Goal: Information Seeking & Learning: Learn about a topic

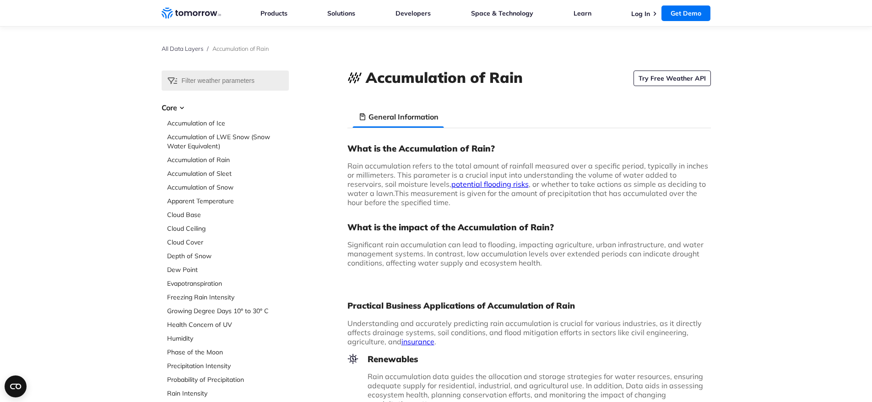
click at [347, 165] on span "Rain accumulation refers to the total amount of rainfall measured over a specif…" at bounding box center [527, 179] width 361 height 37
drag, startPoint x: 349, startPoint y: 146, endPoint x: 410, endPoint y: 203, distance: 83.2
click at [410, 203] on div "What is the Accumulation of Rain? Rain accumulation refers to the total amount …" at bounding box center [528, 209] width 363 height 132
copy div "What is the Accumulation of Rain? Rain accumulation refers to the total amount …"
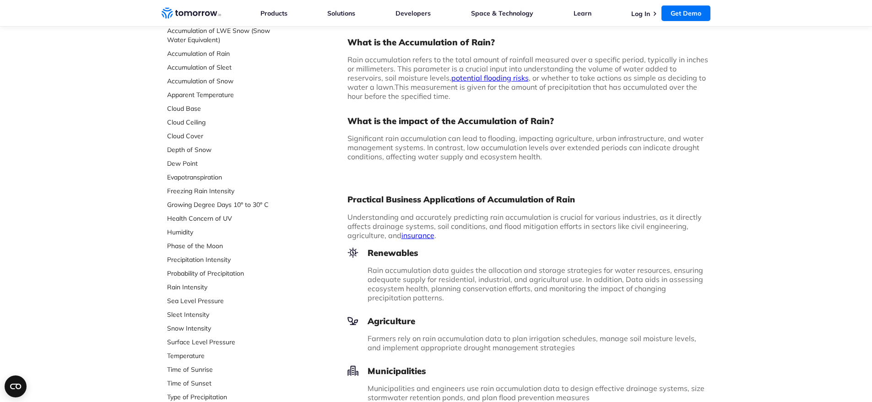
scroll to position [106, 0]
click at [354, 144] on span "Significant rain accumulation can lead to flooding, impacting agriculture, urba…" at bounding box center [525, 147] width 356 height 27
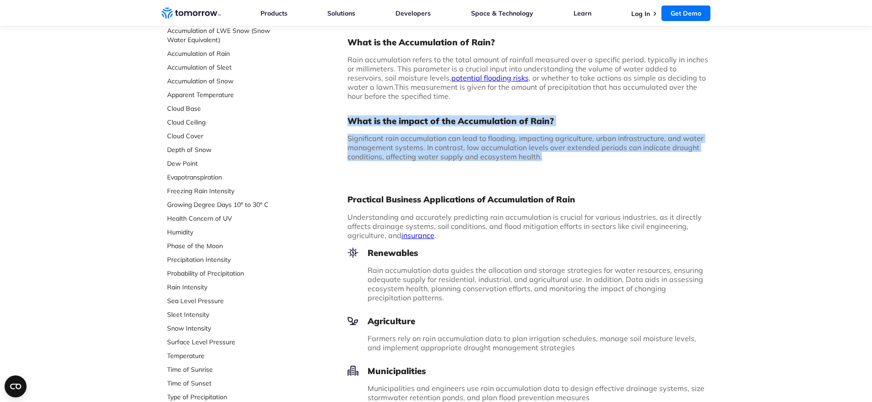
drag, startPoint x: 353, startPoint y: 123, endPoint x: 550, endPoint y: 154, distance: 199.2
click at [550, 154] on div "What is the Accumulation of Rain? Rain accumulation refers to the total amount …" at bounding box center [528, 103] width 363 height 132
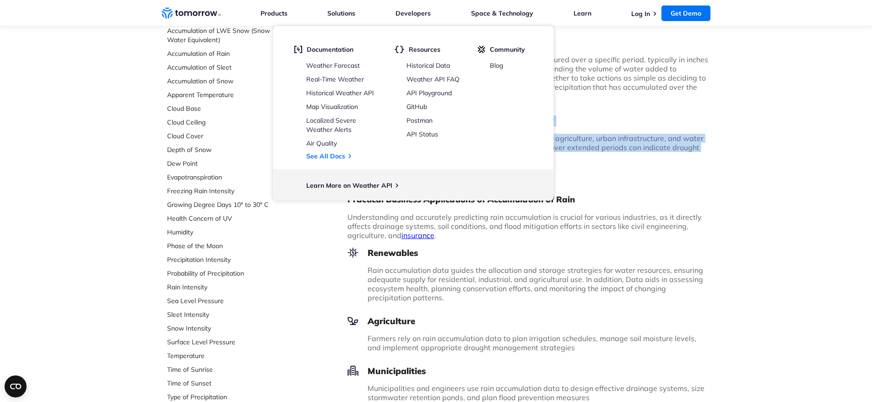
copy div "What is the impact of the Accumulation of Rain? Significant rain accumulation c…"
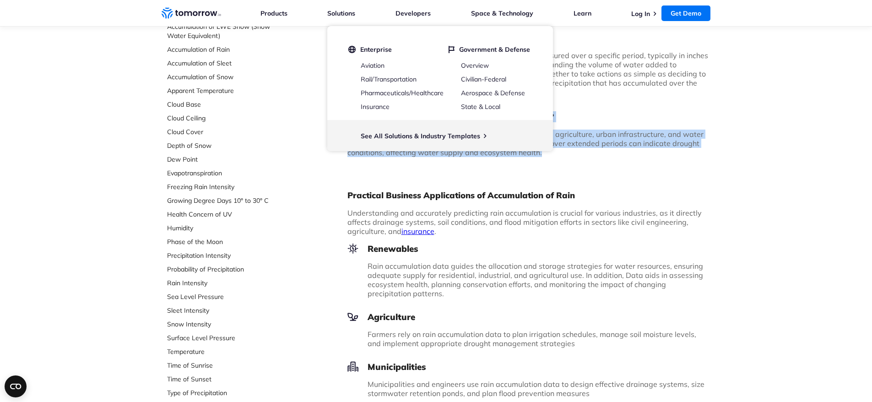
scroll to position [111, 0]
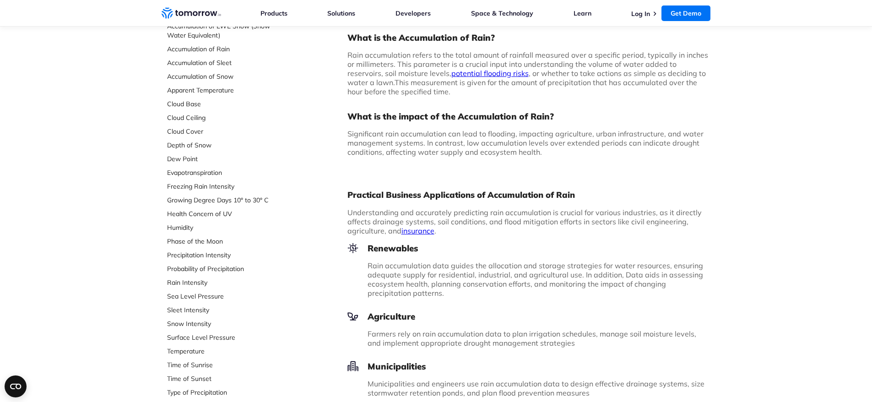
click at [729, 214] on div "Select Data Layer Core Accumulation of Ice Accumulation of LWE Snow (Snow Water…" at bounding box center [436, 343] width 872 height 767
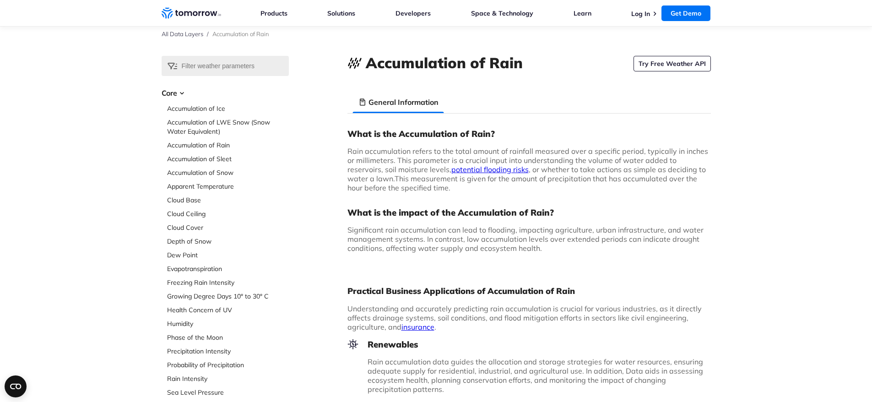
scroll to position [0, 0]
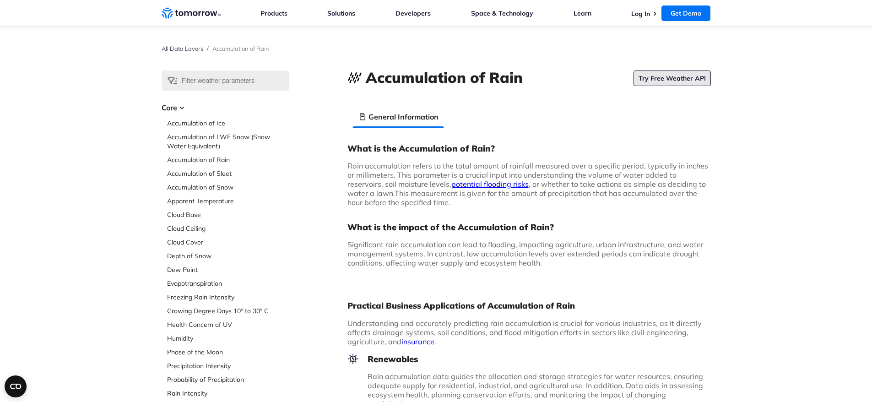
click at [689, 81] on link "Try Free Weather API" at bounding box center [671, 78] width 77 height 16
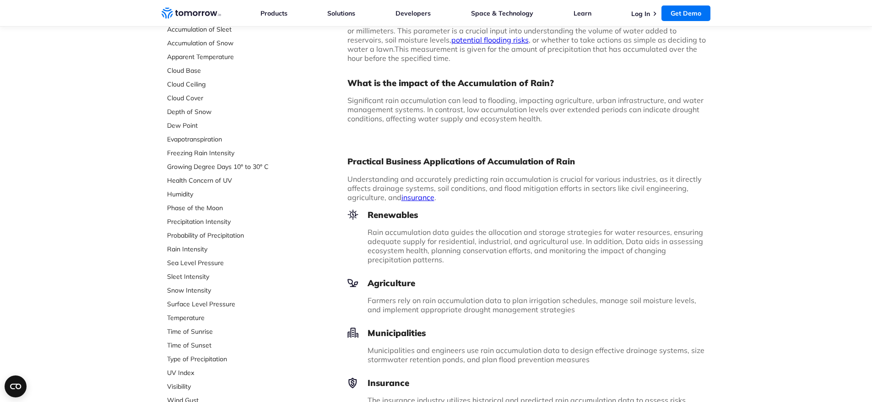
scroll to position [161, 0]
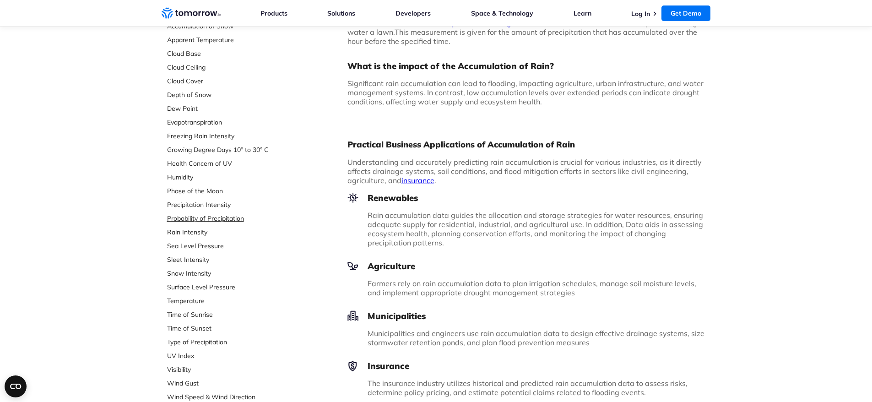
click at [240, 221] on link "Probability of Precipitation" at bounding box center [228, 218] width 122 height 9
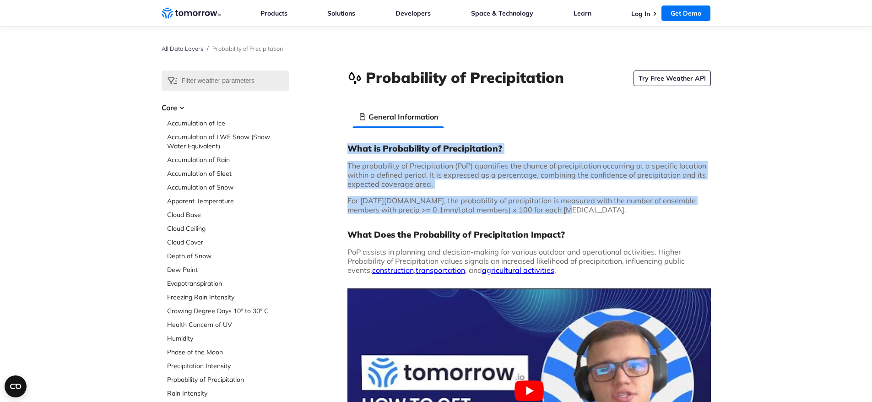
drag, startPoint x: 354, startPoint y: 152, endPoint x: 541, endPoint y: 210, distance: 195.5
click at [541, 210] on div "What is Probability of Precipitation? The probability of Precipitation (PoP) qu…" at bounding box center [528, 321] width 363 height 357
copy div "What is Probability of Precipitation? The probability of Precipitation (PoP) qu…"
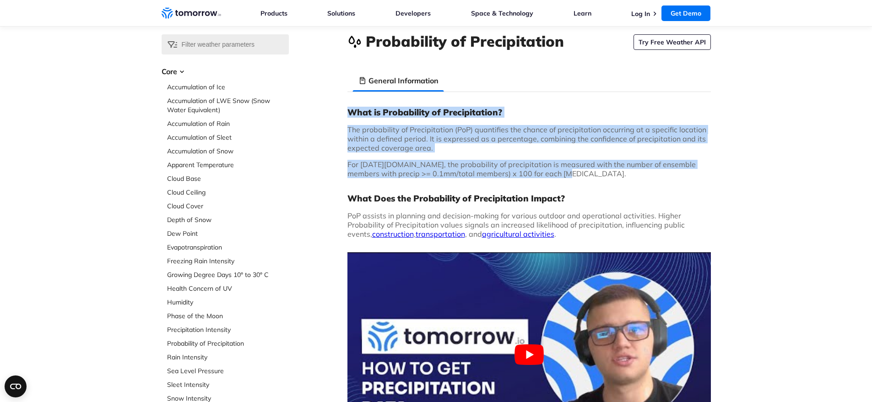
scroll to position [54, 0]
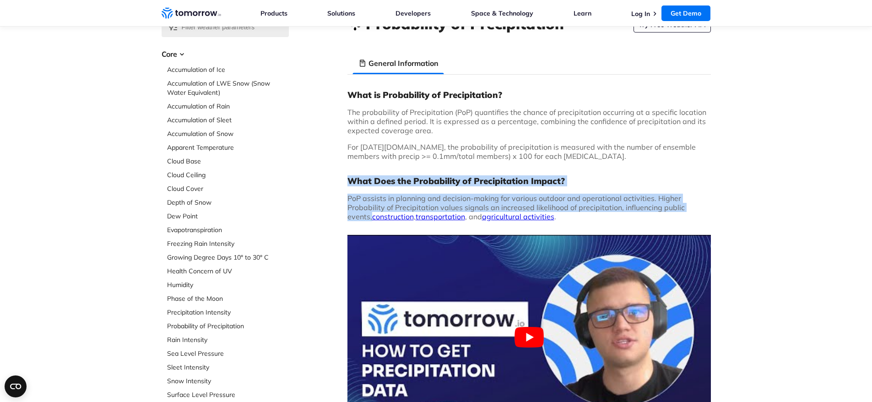
drag, startPoint x: 350, startPoint y: 180, endPoint x: 713, endPoint y: 204, distance: 363.7
copy div "What Does the Probability of Precipitation Impact? PoP assists in planning and …"
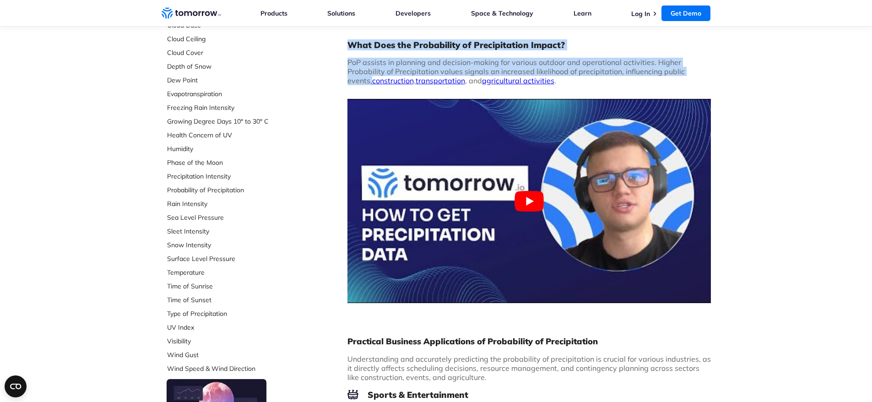
scroll to position [189, 0]
click at [185, 205] on link "Rain Intensity" at bounding box center [228, 203] width 122 height 9
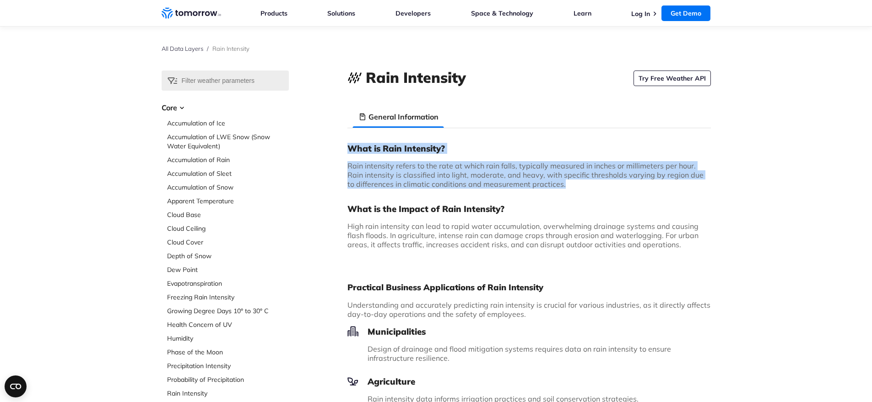
click at [571, 179] on div "What is Rain Intensity? Rain intensity refers to the rate at which rain falls, …" at bounding box center [528, 199] width 363 height 113
copy div "What is Rain Intensity? Rain intensity refers to the rate at which rain falls, …"
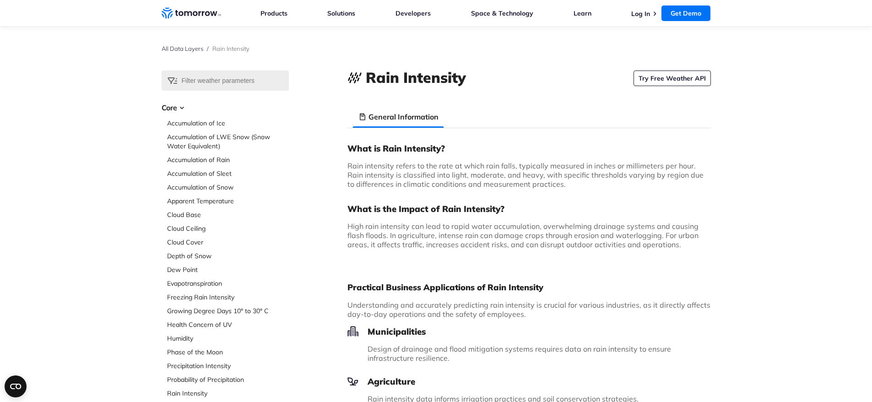
click at [361, 213] on h3 "What is the Impact of Rain Intensity?" at bounding box center [528, 208] width 363 height 11
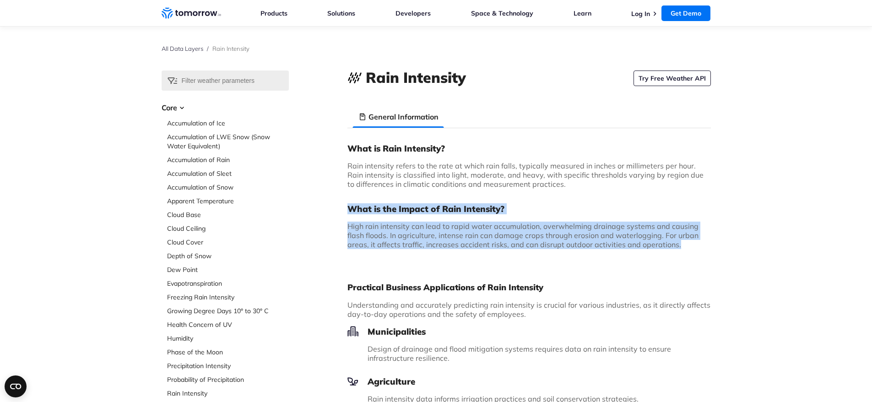
drag, startPoint x: 348, startPoint y: 209, endPoint x: 677, endPoint y: 248, distance: 331.3
click at [677, 248] on div "What is Rain Intensity? Rain intensity refers to the rate at which rain falls, …" at bounding box center [528, 199] width 363 height 113
copy div "What is the Impact of Rain Intensity? High rain intensity can lead to rapid wat…"
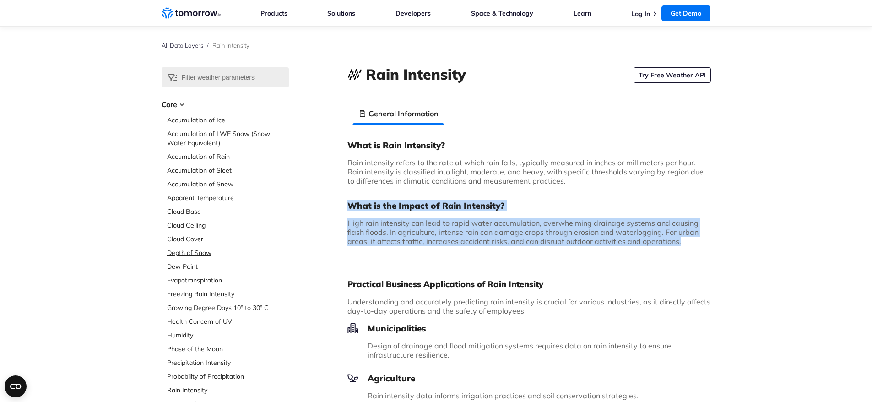
scroll to position [4, 0]
click at [191, 239] on link "Cloud Cover" at bounding box center [228, 238] width 122 height 9
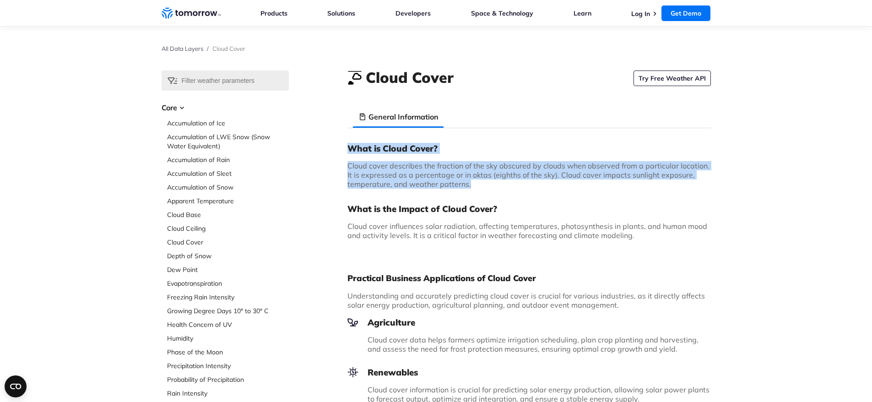
click at [499, 182] on div "What is Cloud Cover? Cloud cover describes the fraction of the sky obscured by …" at bounding box center [528, 195] width 363 height 104
copy div "What is Cloud Cover? Cloud cover describes the fraction of the sky obscured by …"
drag, startPoint x: 183, startPoint y: 215, endPoint x: 218, endPoint y: 216, distance: 35.7
click at [183, 215] on link "Cloud Base" at bounding box center [228, 214] width 122 height 9
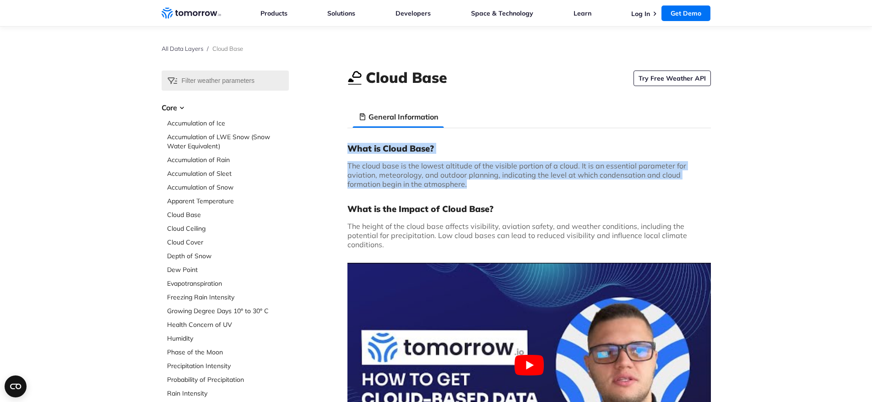
click at [473, 184] on div "What is Cloud Base? The cloud base is the lowest altitude of the visible portio…" at bounding box center [528, 308] width 363 height 331
copy div "What is Cloud Base? The cloud base is the lowest altitude of the visible portio…"
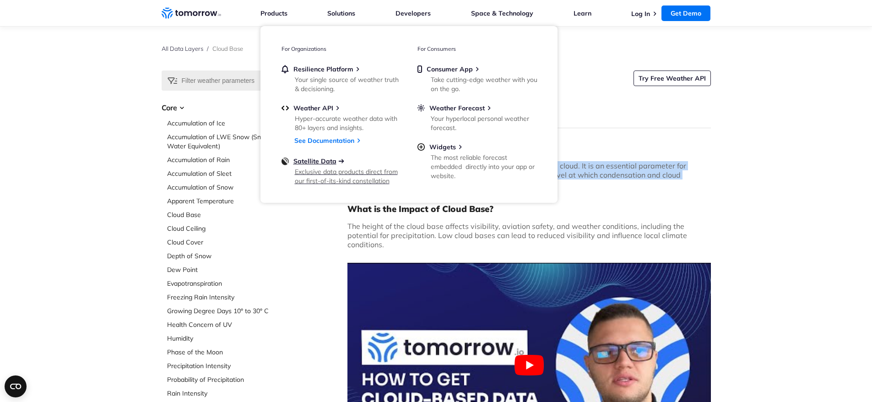
click at [305, 162] on span "Satellite Data" at bounding box center [314, 161] width 43 height 8
click at [319, 104] on span "Weather API" at bounding box center [313, 108] width 40 height 8
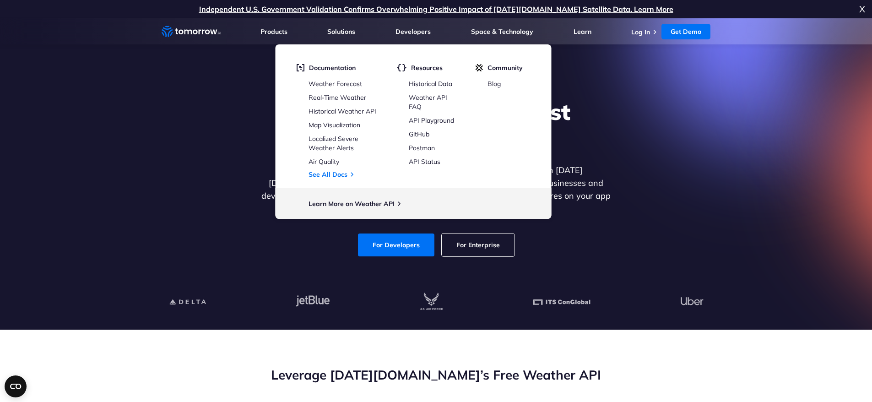
click at [351, 125] on link "Map Visualization" at bounding box center [334, 125] width 52 height 8
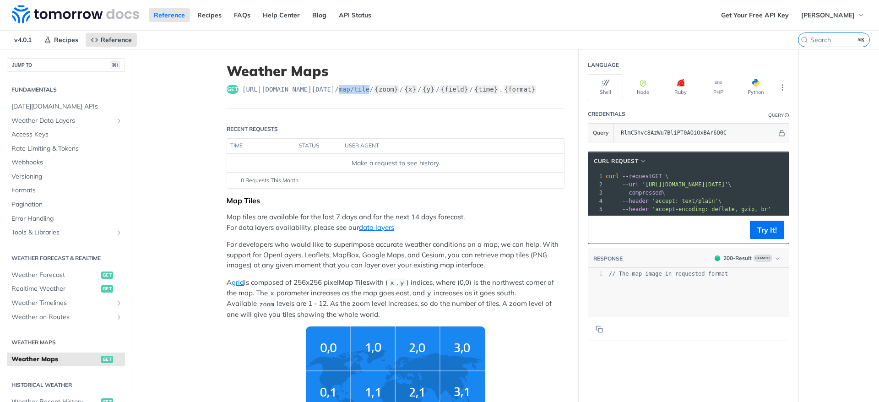
drag, startPoint x: 346, startPoint y: 90, endPoint x: 373, endPoint y: 90, distance: 27.5
click at [373, 90] on span "https://api.tomorrow.io/v4 /map/tile/ {zoom} / {x} / {y} / {field} / {time} . {…" at bounding box center [389, 89] width 294 height 9
copy span "map/tile"
